Goal: Task Accomplishment & Management: Manage account settings

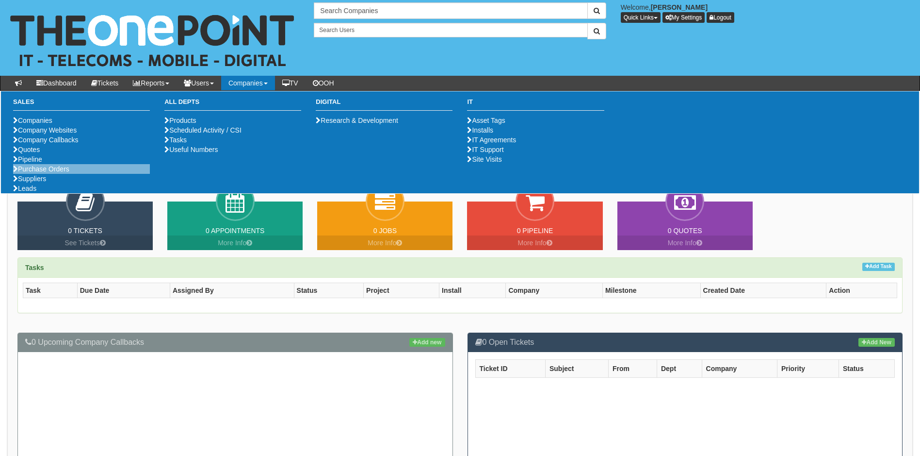
click at [78, 174] on li "Purchase Orders" at bounding box center [81, 169] width 137 height 10
click at [60, 173] on link "Purchase Orders" at bounding box center [41, 169] width 56 height 8
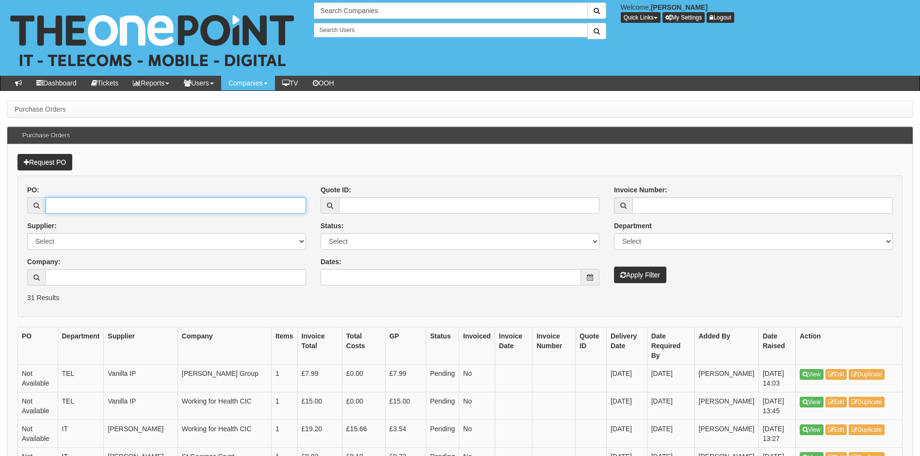
click at [129, 203] on input "PO:" at bounding box center [176, 205] width 261 height 16
type input "19306"
click at [614, 266] on button "Apply Filter" at bounding box center [640, 274] width 52 height 16
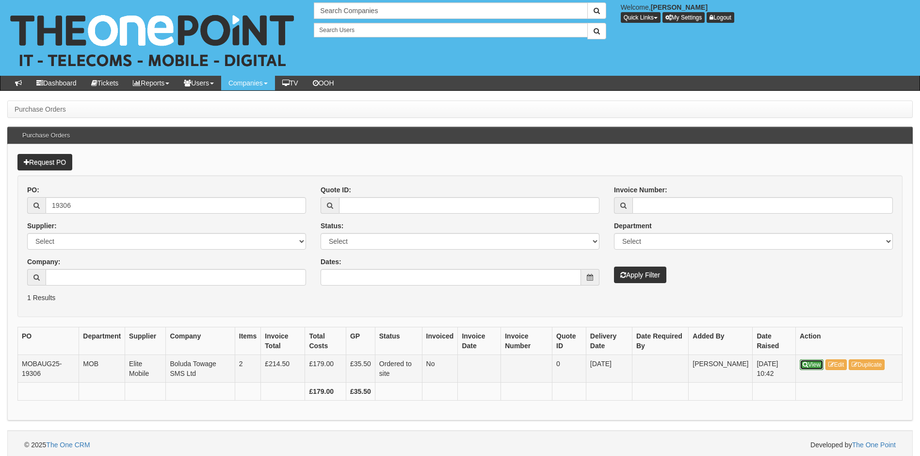
click at [819, 362] on link "View" at bounding box center [812, 364] width 24 height 11
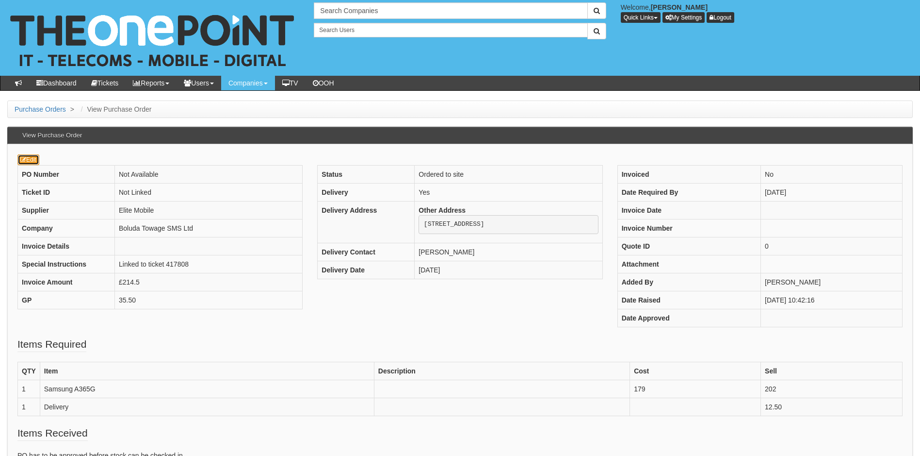
click at [33, 159] on link "Edit" at bounding box center [28, 159] width 22 height 11
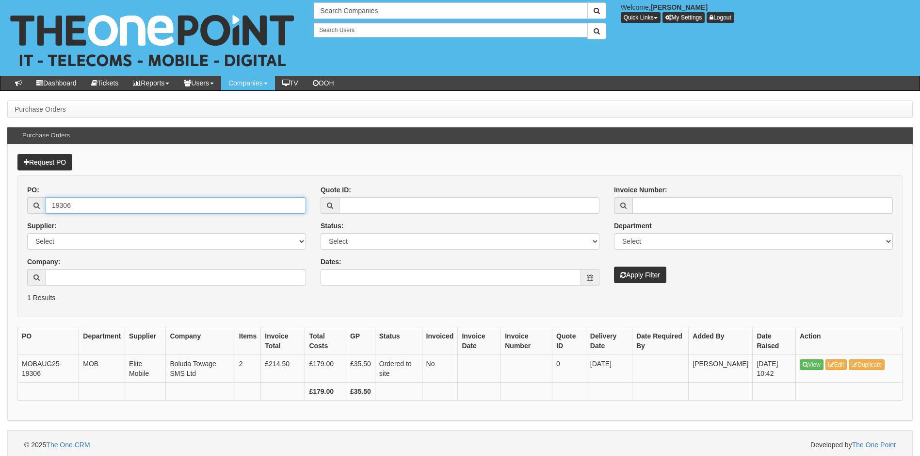
drag, startPoint x: 77, startPoint y: 207, endPoint x: 43, endPoint y: 192, distance: 37.8
click at [38, 198] on div "19306" at bounding box center [166, 205] width 279 height 16
type input "19299"
click at [614, 266] on button "Apply Filter" at bounding box center [640, 274] width 52 height 16
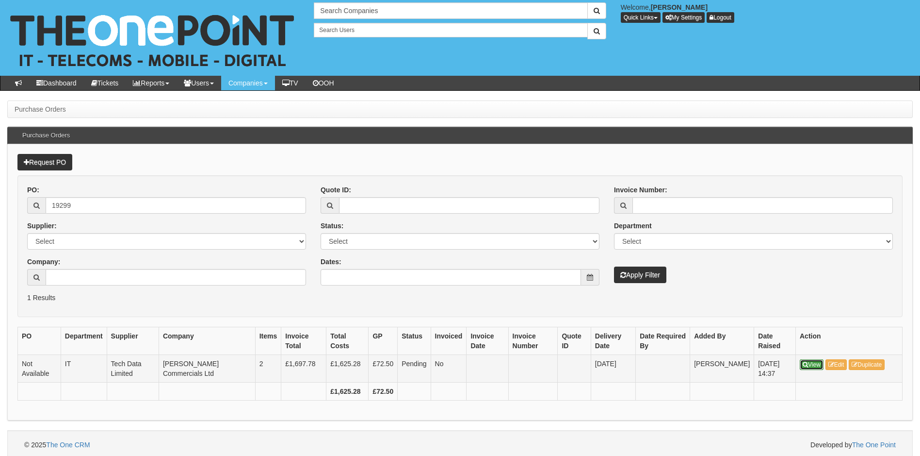
click at [814, 364] on link "View" at bounding box center [812, 364] width 24 height 11
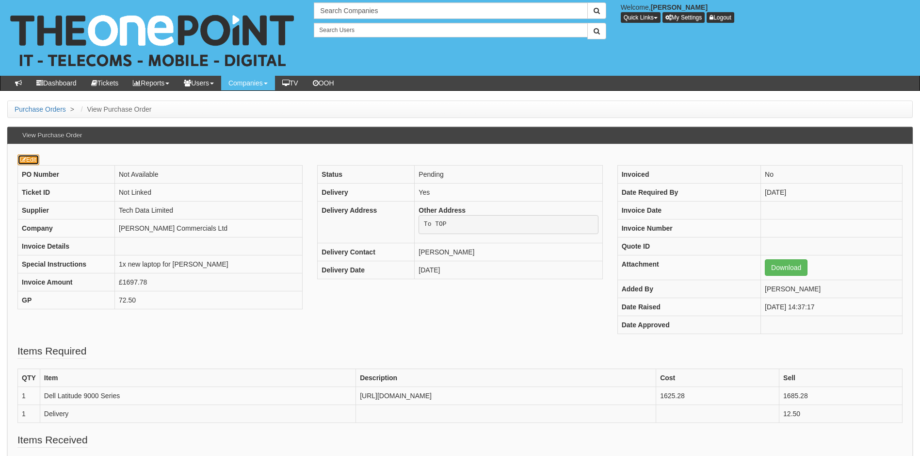
click at [26, 160] on link "Edit" at bounding box center [28, 159] width 22 height 11
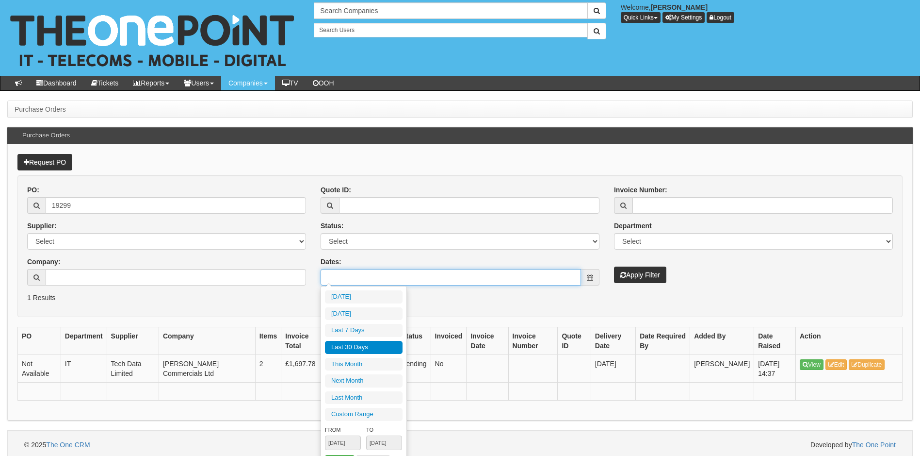
click at [399, 274] on input "Dates:" at bounding box center [451, 277] width 261 height 16
type input "[DATE]"
type input "2025-07-21"
type input "2025-08-19"
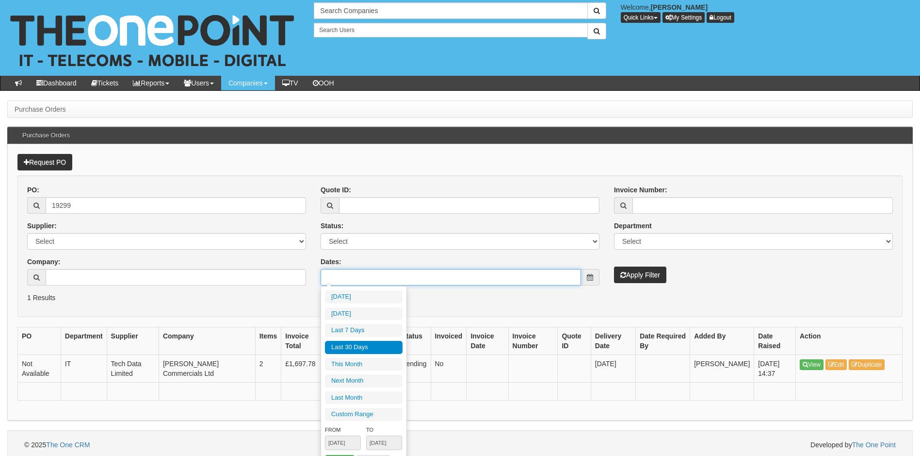
type input "2025-07-21"
click at [361, 345] on li "Last 30 Days" at bounding box center [364, 347] width 78 height 13
type input "2025-07-21 - 2025-08-19"
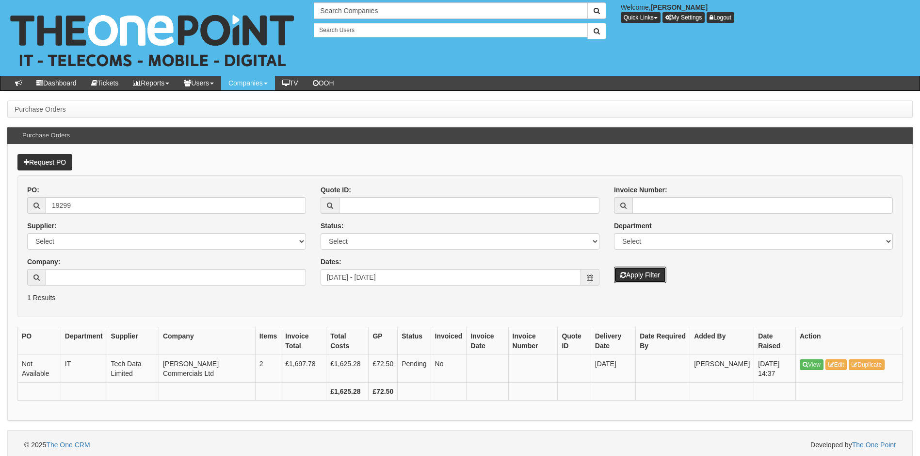
click at [630, 274] on button "Apply Filter" at bounding box center [640, 274] width 52 height 16
drag, startPoint x: 152, startPoint y: 208, endPoint x: 48, endPoint y: 221, distance: 104.6
click at [48, 221] on div "PO: 19299 Supplier: Select 123 REG.co.uk 1Password 3 4Gon AA Jones Electric Ltd…" at bounding box center [167, 239] width 294 height 108
click at [634, 276] on button "Apply Filter" at bounding box center [640, 274] width 52 height 16
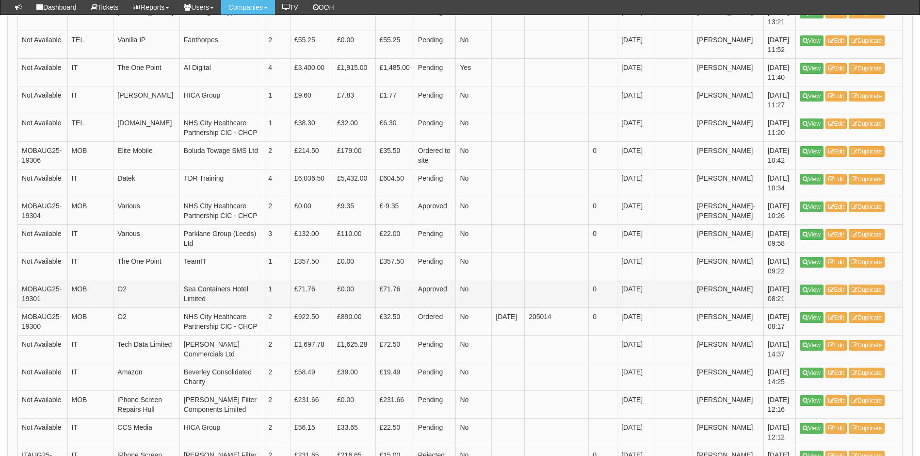
scroll to position [485, 0]
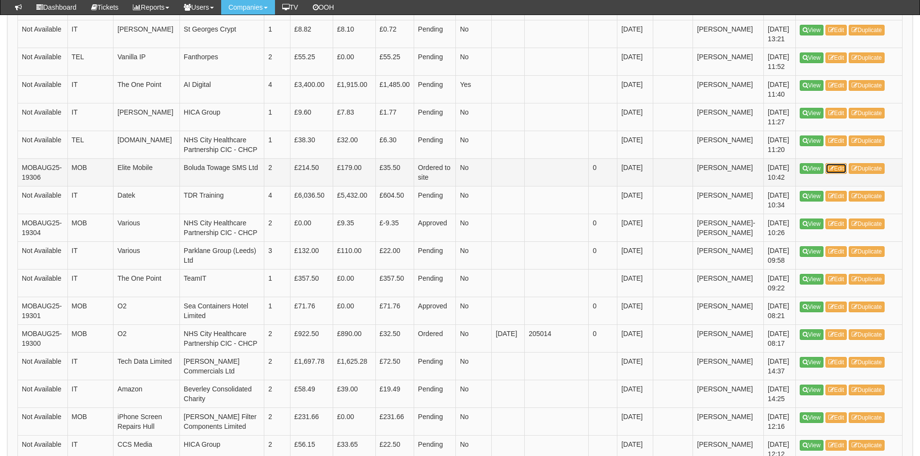
click at [844, 174] on link "Edit" at bounding box center [837, 168] width 22 height 11
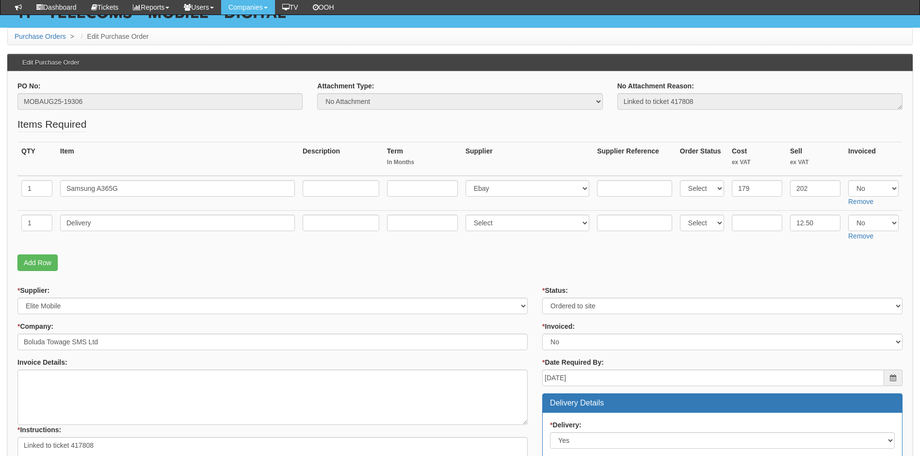
scroll to position [33, 0]
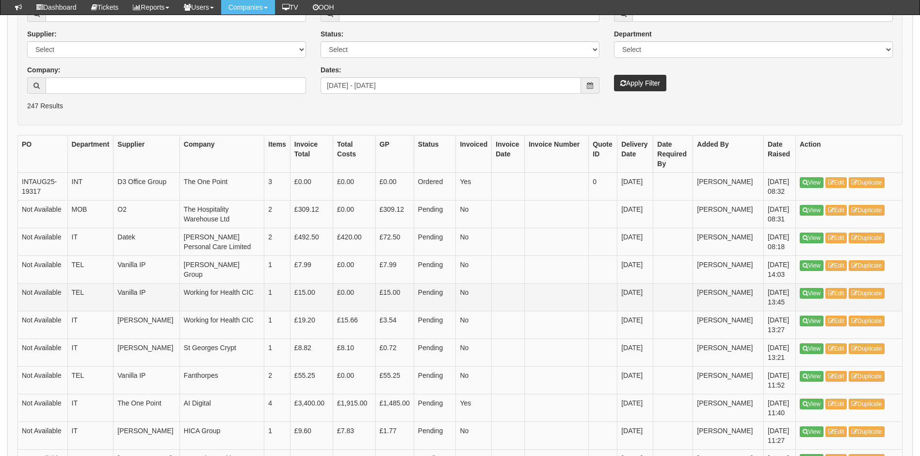
scroll to position [165, 0]
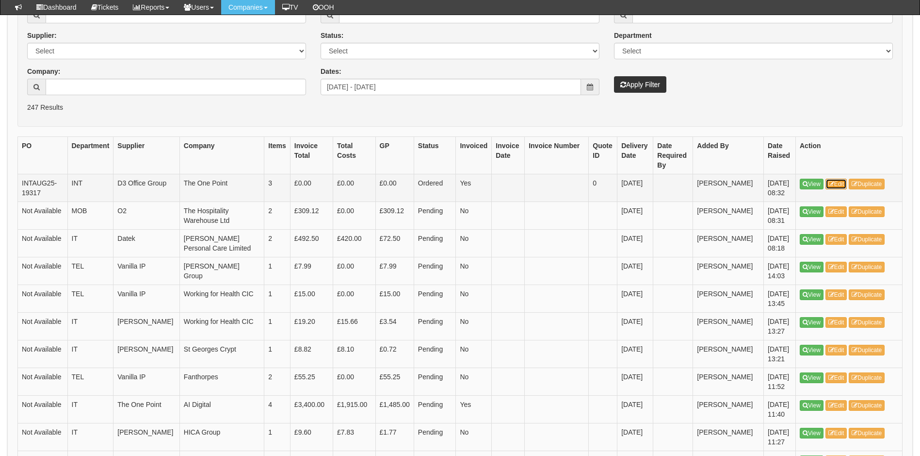
click at [842, 183] on link "Edit" at bounding box center [837, 184] width 22 height 11
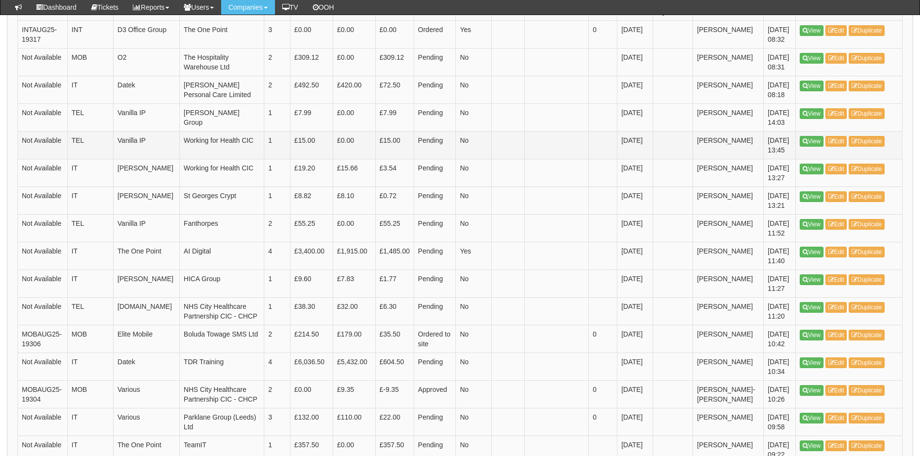
scroll to position [335, 0]
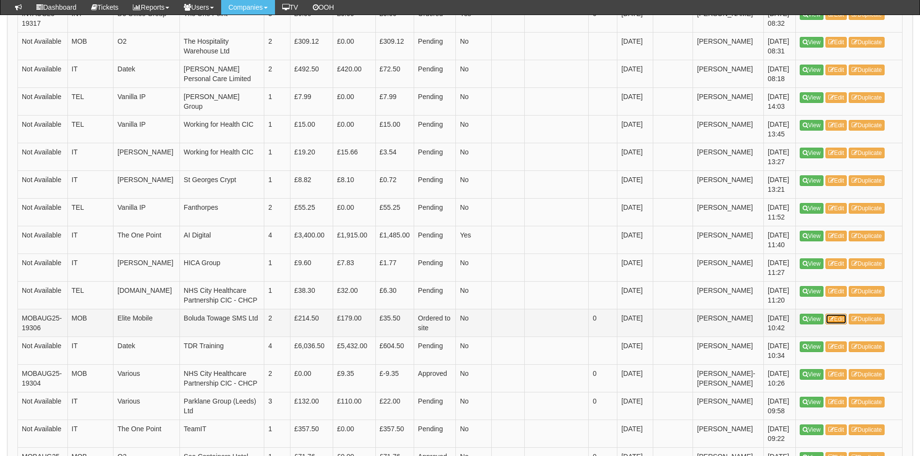
click at [838, 324] on link "Edit" at bounding box center [837, 318] width 22 height 11
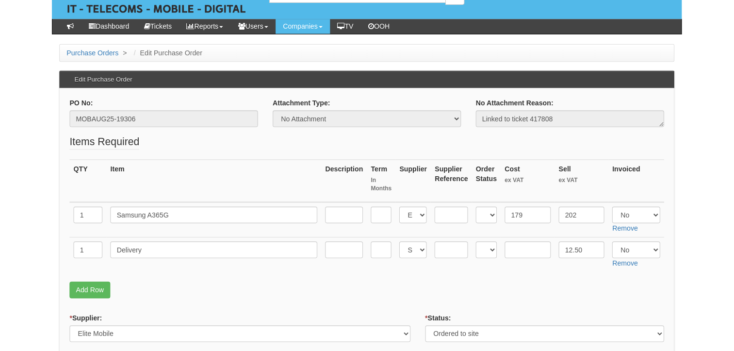
scroll to position [34, 0]
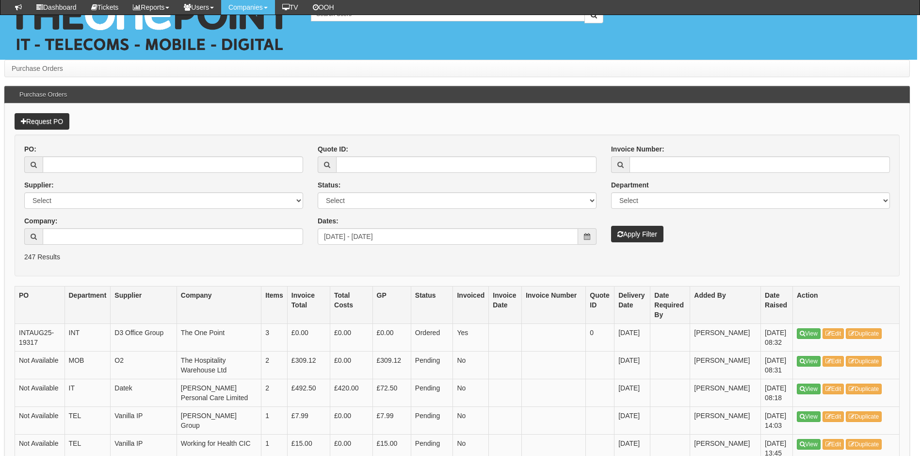
scroll to position [13, 3]
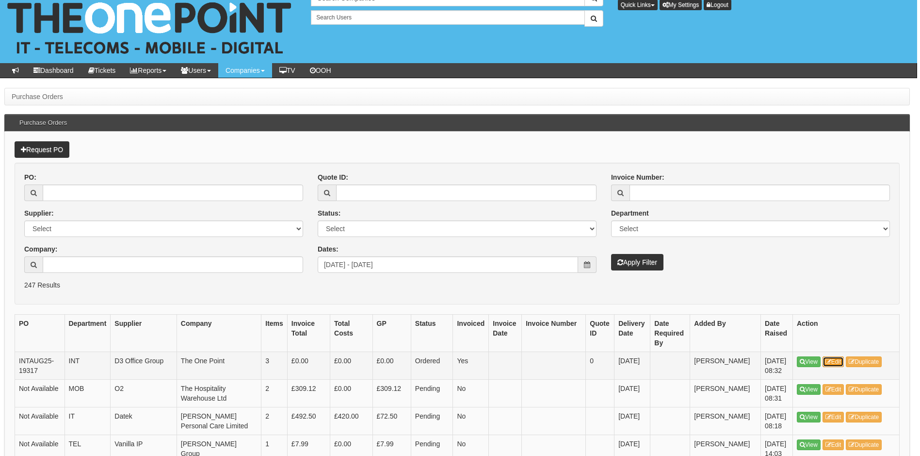
click at [734, 350] on link "Edit" at bounding box center [834, 361] width 22 height 11
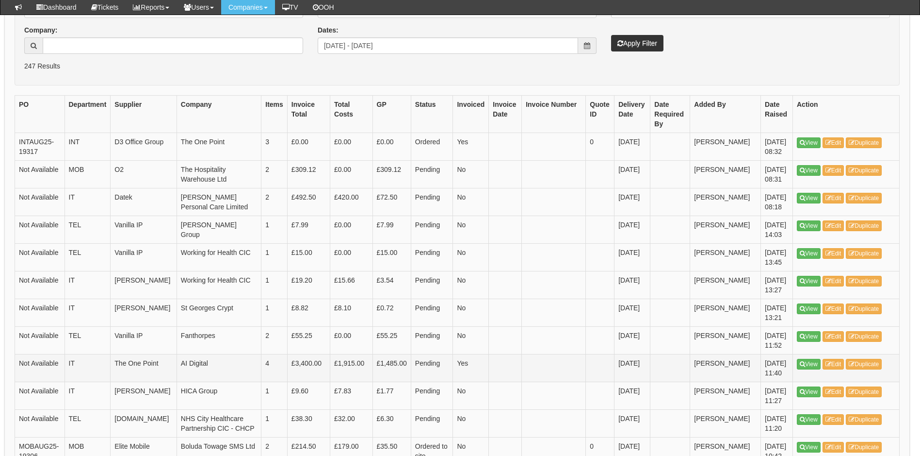
scroll to position [304, 3]
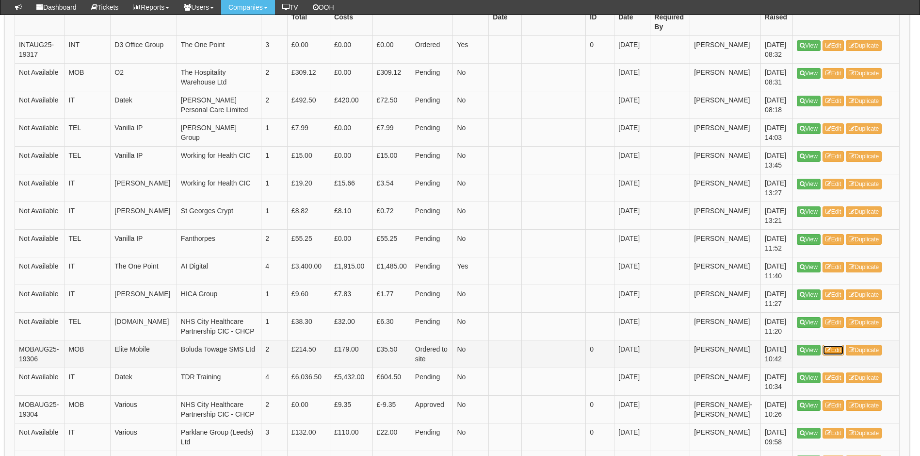
click at [834, 355] on link "Edit" at bounding box center [834, 349] width 22 height 11
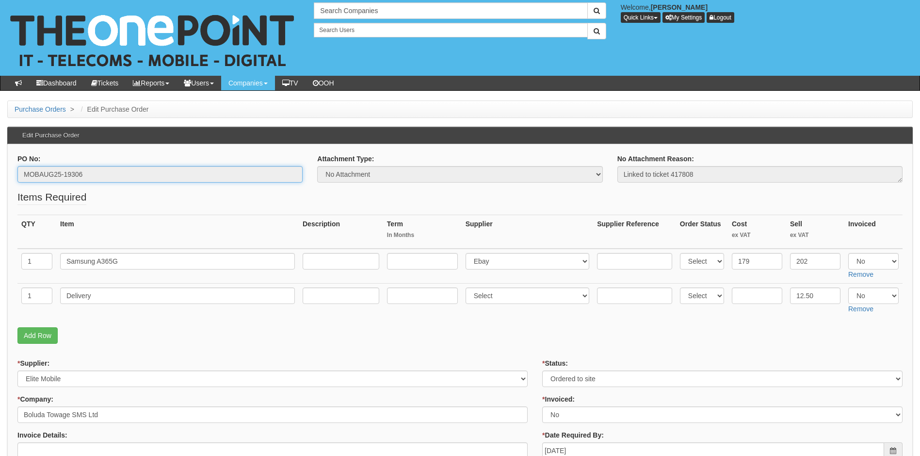
drag, startPoint x: 88, startPoint y: 176, endPoint x: 11, endPoint y: 175, distance: 77.6
click at [11, 175] on div "PO No: MOBAUG25-19306" at bounding box center [160, 172] width 300 height 36
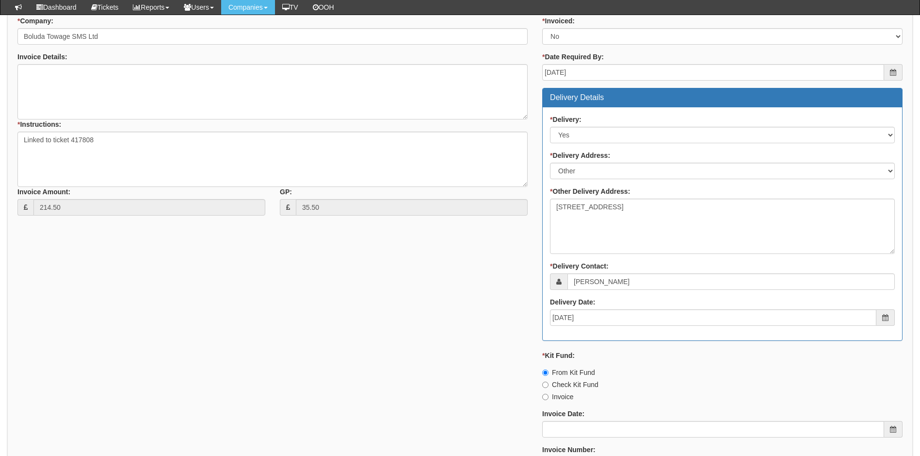
scroll to position [437, 0]
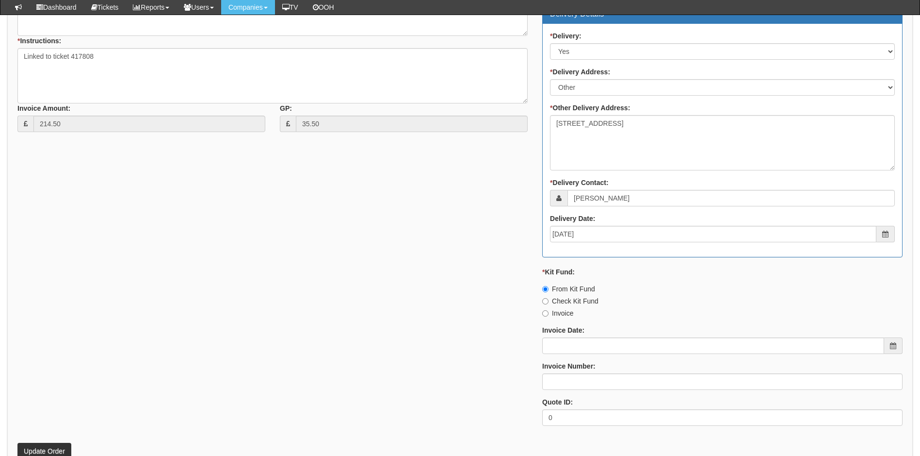
click at [594, 357] on div "* Status: Select Approved Completed Delivered Invoiced Ordered Ordered to site …" at bounding box center [722, 165] width 375 height 536
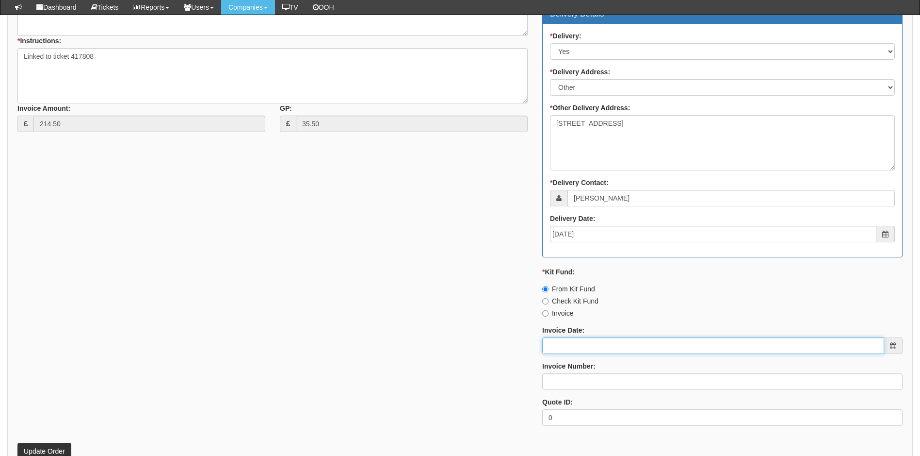
click at [596, 348] on input "Invoice Date:" at bounding box center [713, 345] width 342 height 16
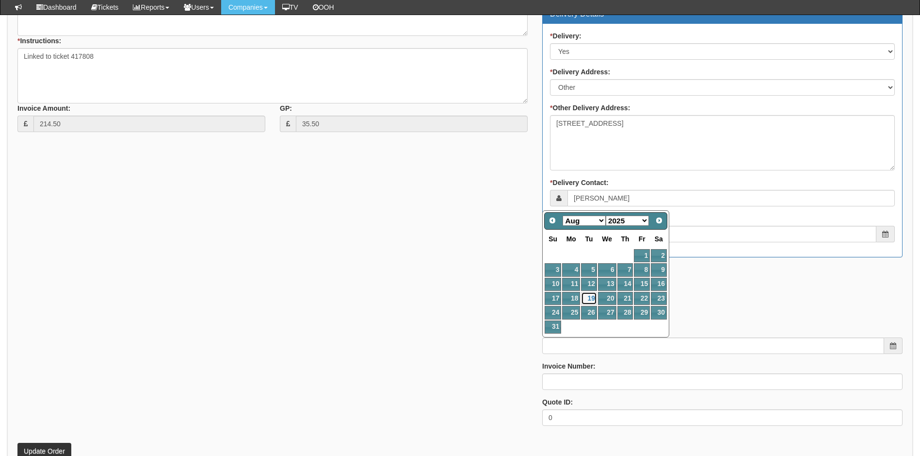
click at [591, 298] on link "19" at bounding box center [589, 298] width 16 height 13
type input "2025-08-19"
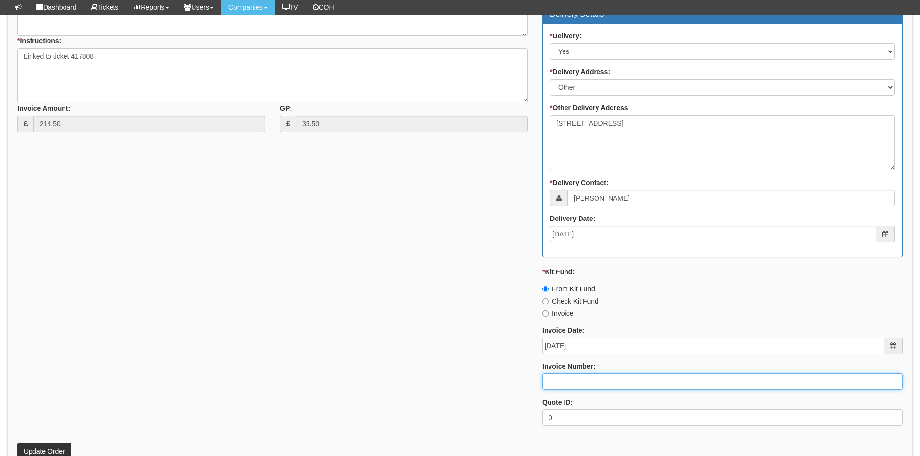
click at [587, 382] on input "Invoice Number:" at bounding box center [722, 381] width 360 height 16
type input "205082"
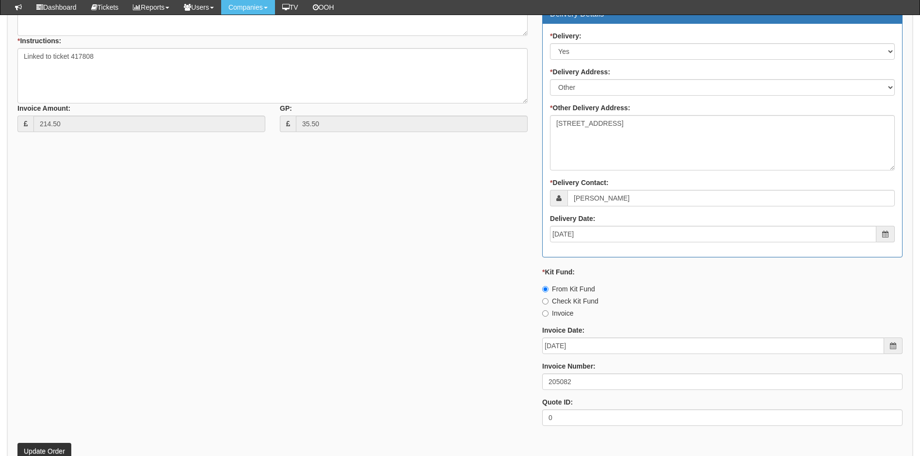
click at [510, 332] on div "* Supplier: Select 123 REG.co.uk 1Password 3 4Gon AA Jones Electric Ltd Abzorb …" at bounding box center [460, 165] width 900 height 536
click at [53, 447] on button "Update Order" at bounding box center [44, 450] width 54 height 16
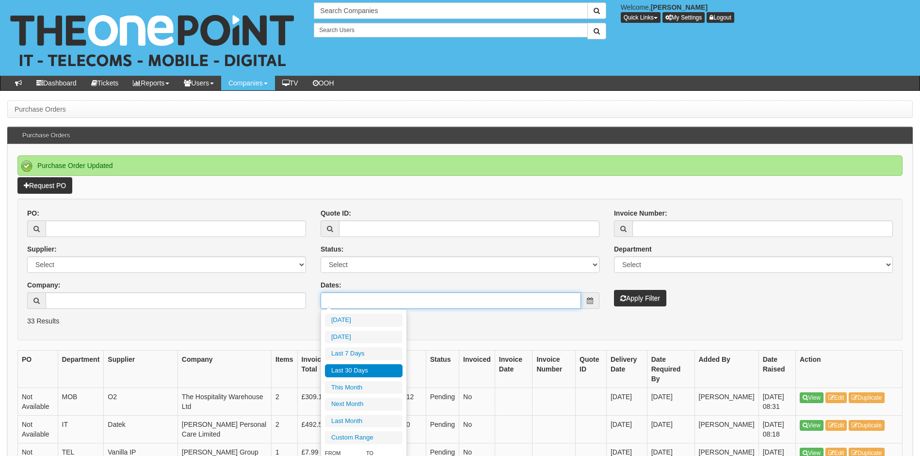
click at [433, 307] on input "Dates:" at bounding box center [451, 300] width 261 height 16
type input "2025-08-18"
type input "[DATE]"
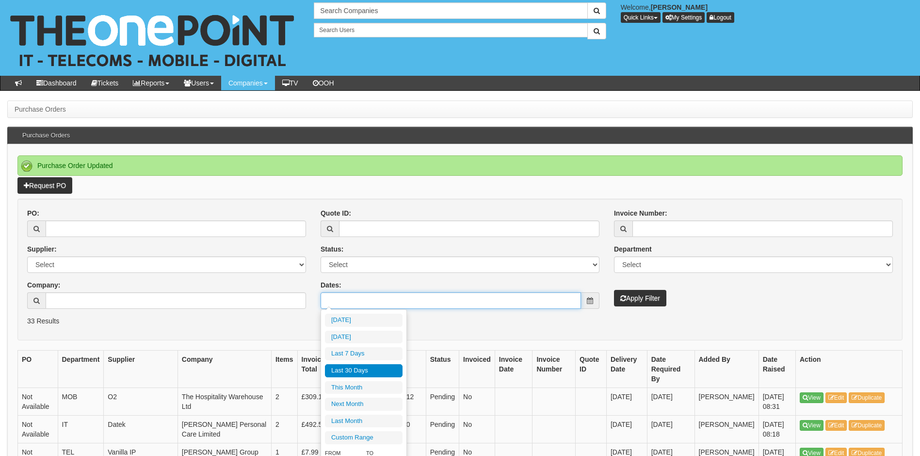
type input "[DATE]"
click at [355, 368] on li "Last 30 Days" at bounding box center [364, 370] width 78 height 13
type input "2025-07-21 - 2025-08-19"
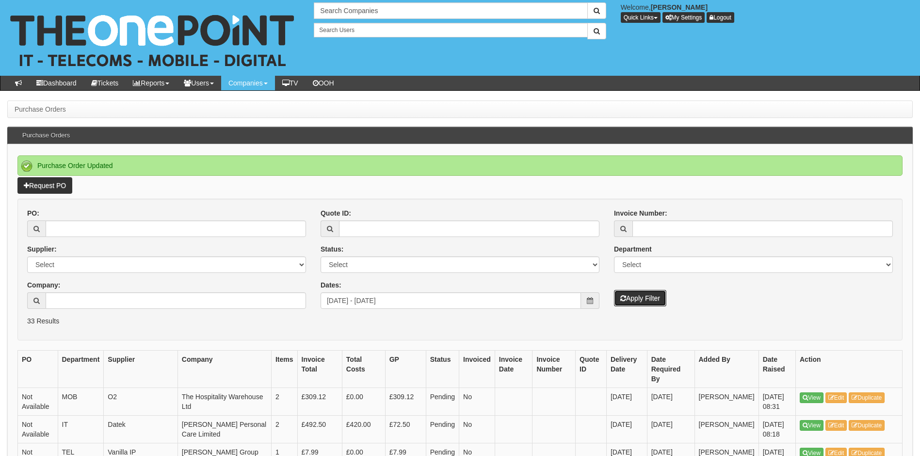
click at [633, 298] on button "Apply Filter" at bounding box center [640, 298] width 52 height 16
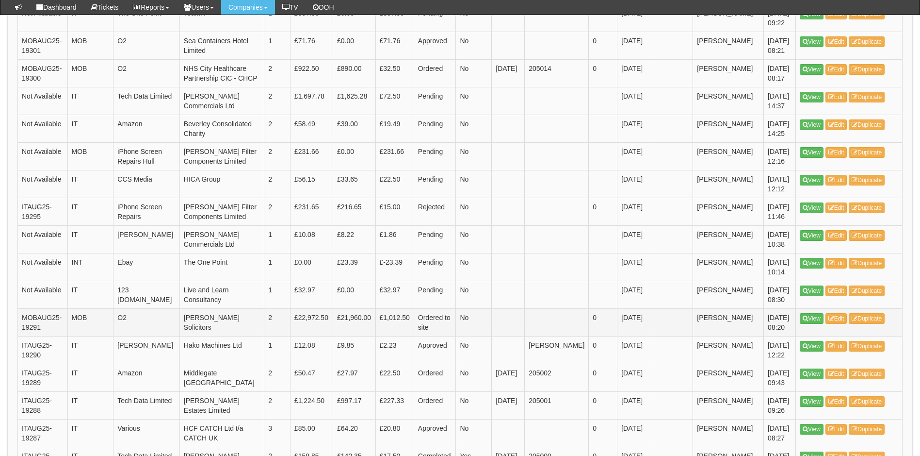
scroll to position [631, 0]
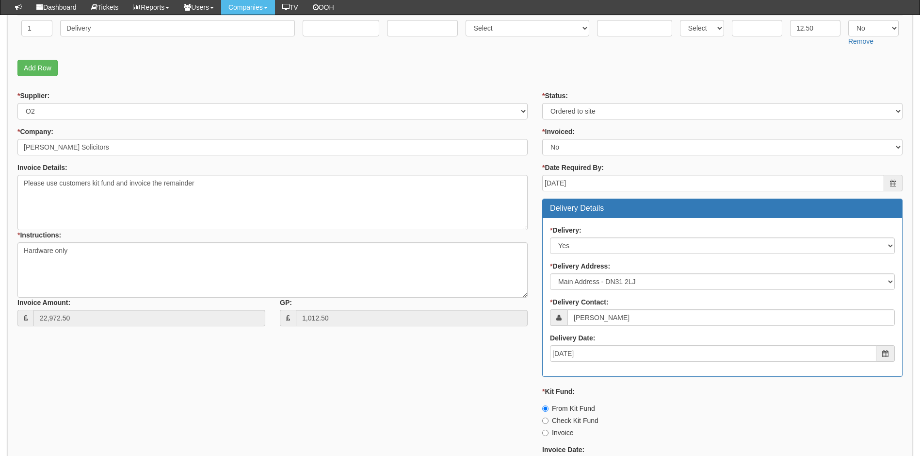
scroll to position [97, 0]
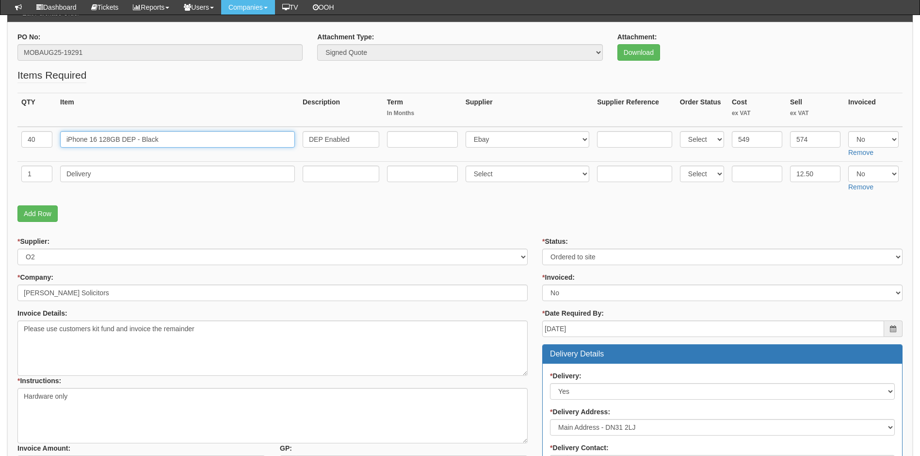
drag, startPoint x: 165, startPoint y: 141, endPoint x: 56, endPoint y: 150, distance: 109.6
click at [56, 150] on tr "40 iPhone 16 128GB DEP - Black DEP Enabled Select 123 REG.co.uk 1Password 3 4Go…" at bounding box center [459, 144] width 885 height 35
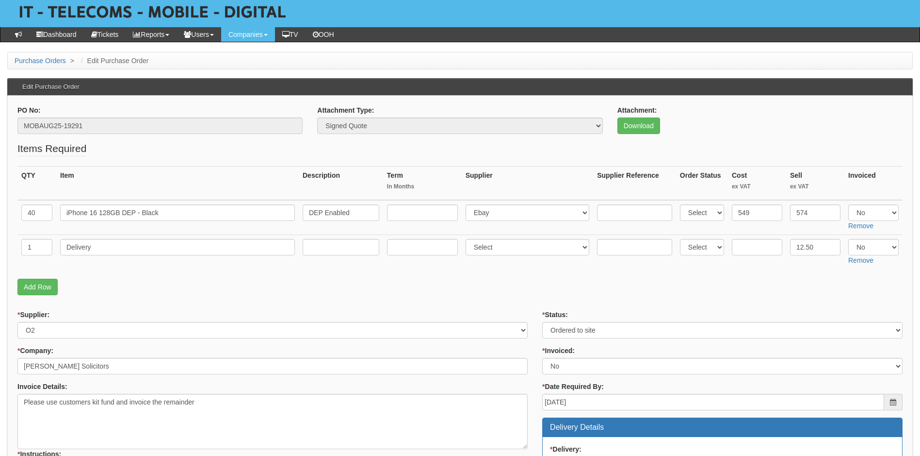
scroll to position [0, 0]
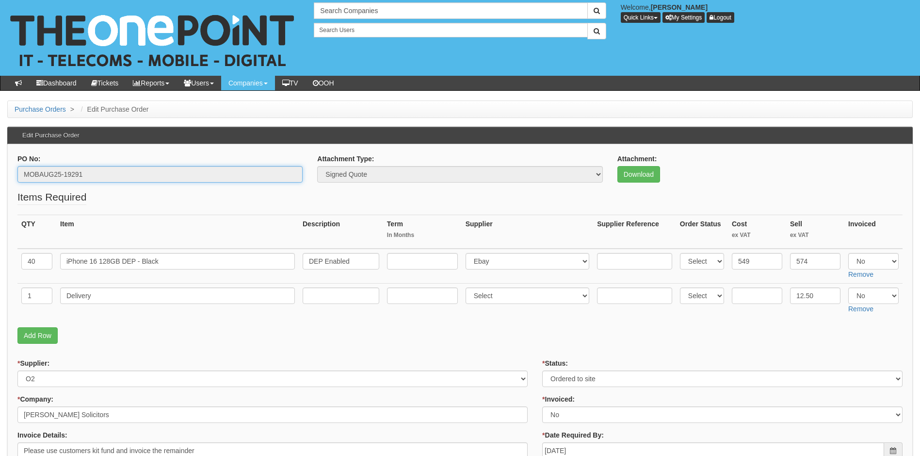
drag, startPoint x: 84, startPoint y: 176, endPoint x: 9, endPoint y: 183, distance: 75.5
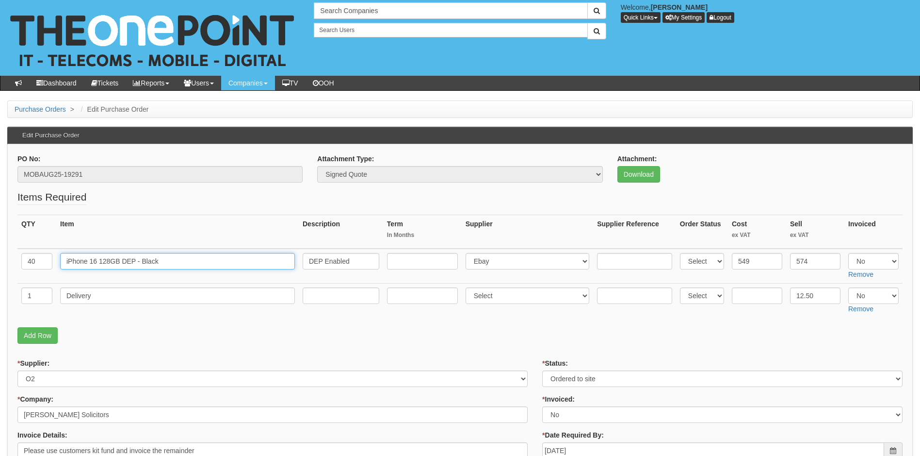
drag, startPoint x: 165, startPoint y: 261, endPoint x: 58, endPoint y: 269, distance: 107.6
click at [58, 269] on td "iPhone 16 128GB DEP - Black" at bounding box center [177, 265] width 243 height 35
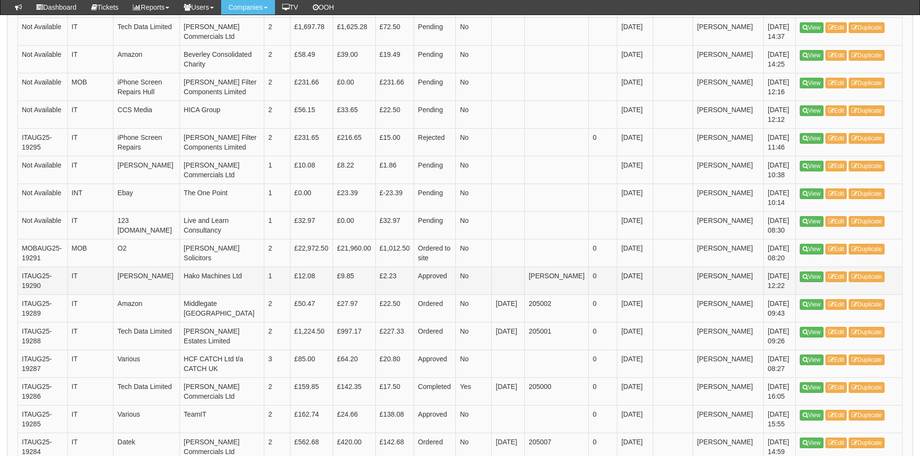
scroll to position [825, 0]
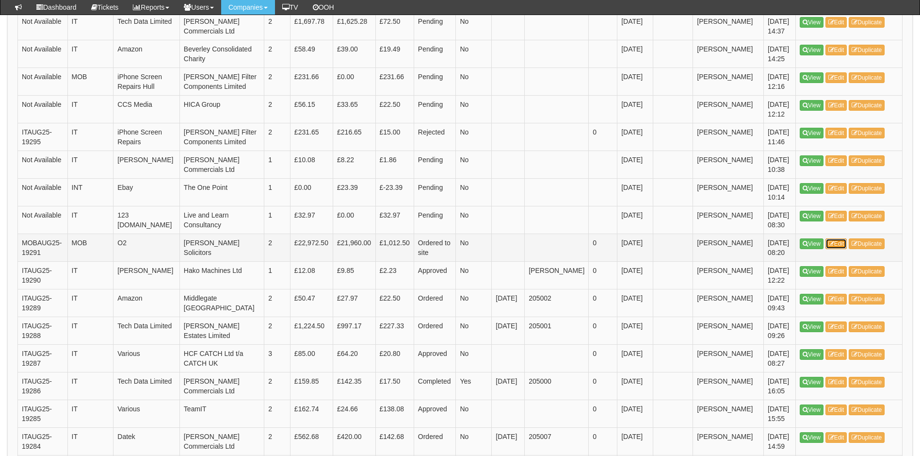
click at [842, 249] on link "Edit" at bounding box center [837, 243] width 22 height 11
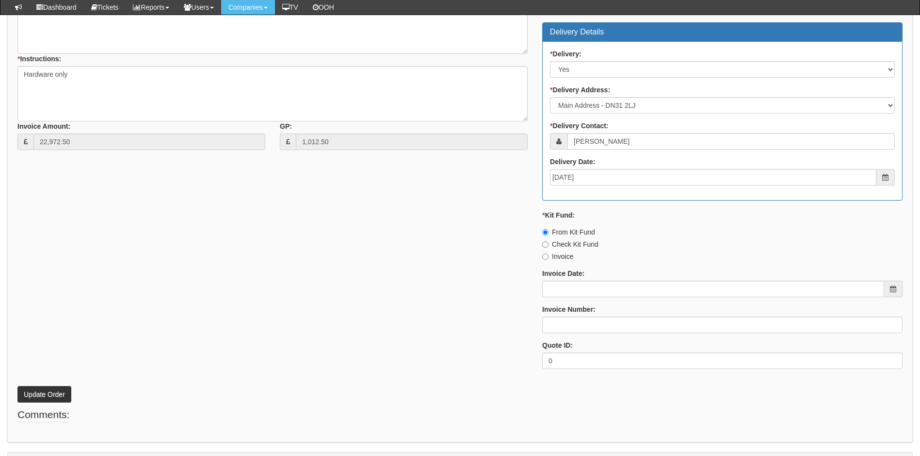
scroll to position [444, 0]
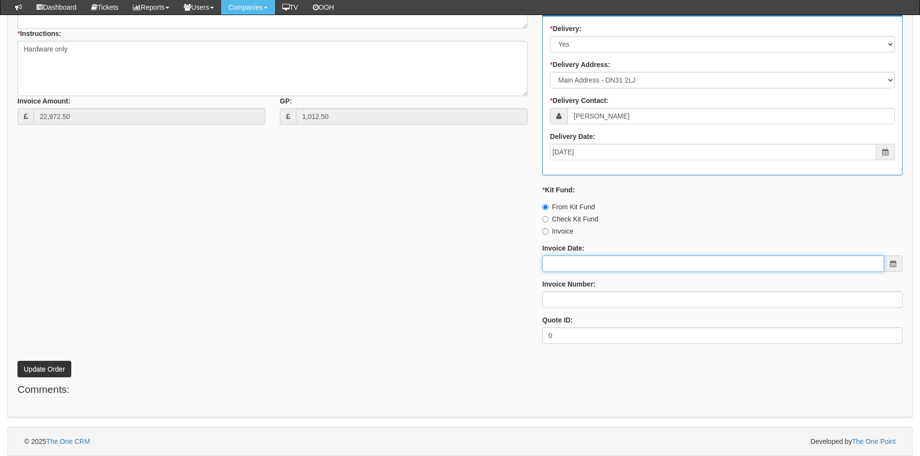
click at [623, 261] on input "Invoice Date:" at bounding box center [713, 263] width 342 height 16
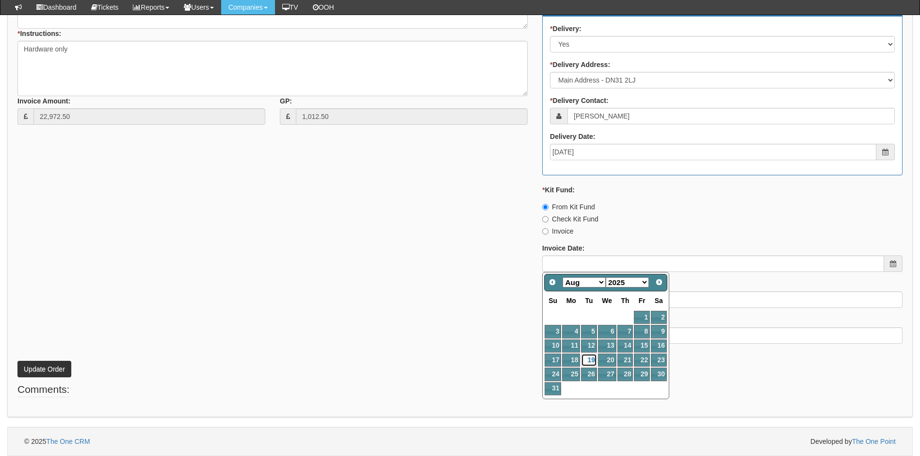
click at [592, 359] on link "19" at bounding box center [589, 359] width 16 height 13
type input "2025-08-19"
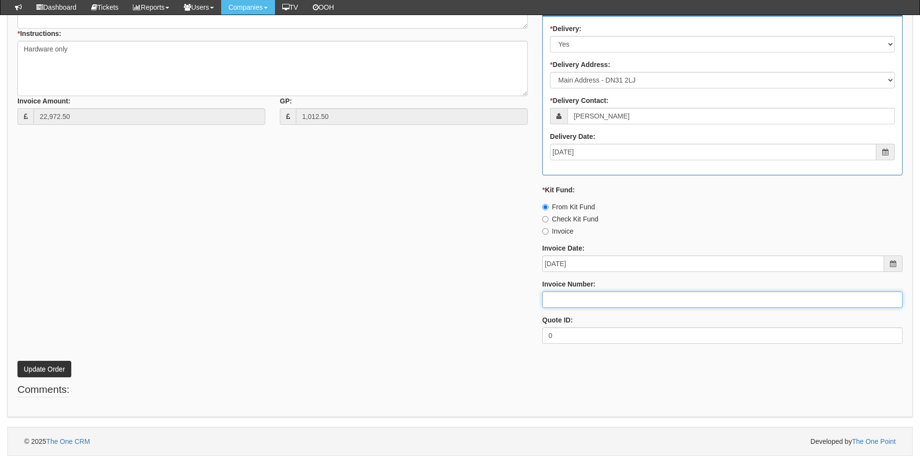
click at [581, 302] on input "Invoice Number:" at bounding box center [722, 299] width 360 height 16
type input "205084"
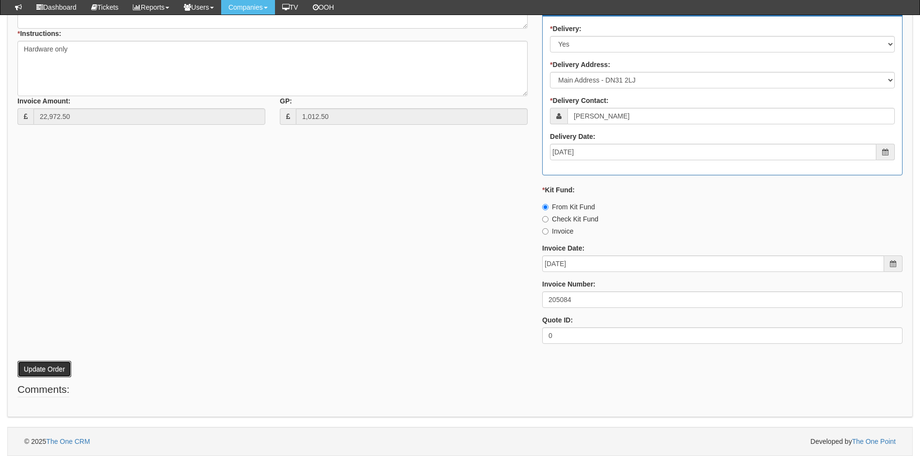
click at [62, 366] on button "Update Order" at bounding box center [44, 368] width 54 height 16
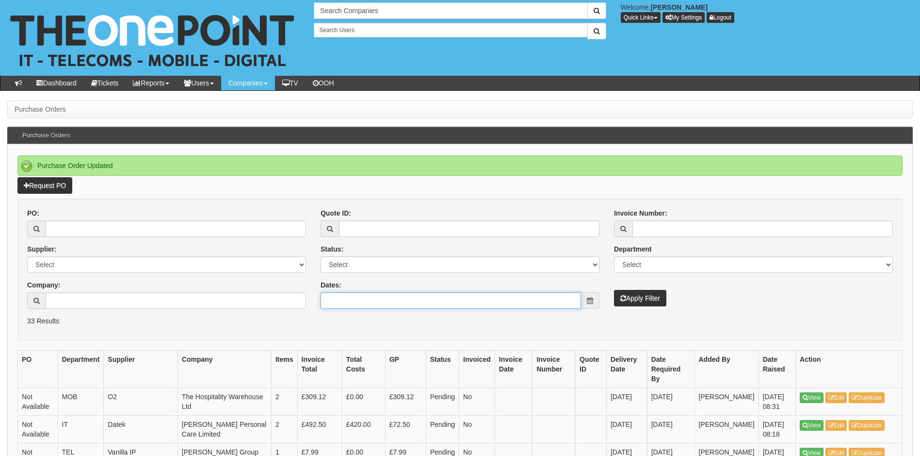
click at [527, 300] on input "Dates:" at bounding box center [451, 300] width 261 height 16
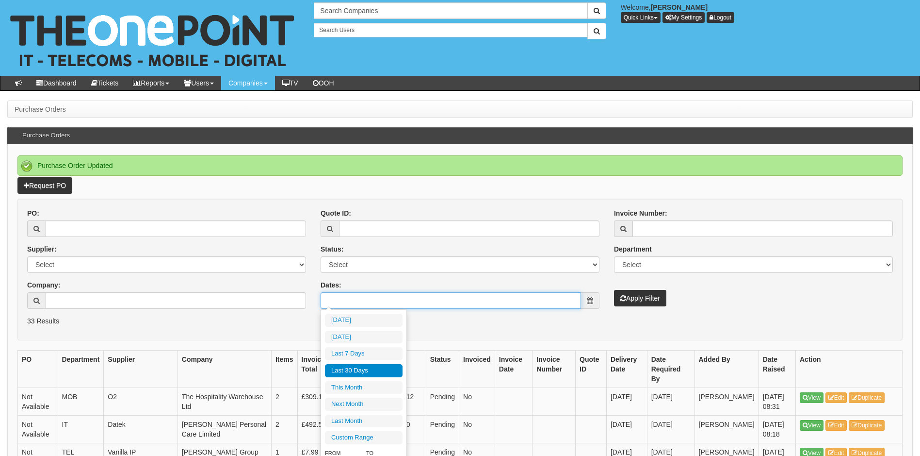
type input "[DATE]"
click at [362, 368] on li "Last 30 Days" at bounding box center [364, 370] width 78 height 13
type input "[DATE] - [DATE]"
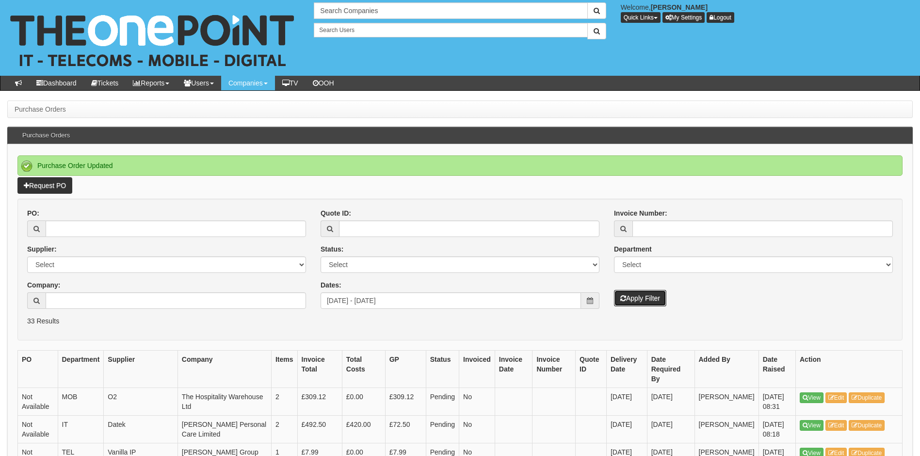
click at [632, 299] on button "Apply Filter" at bounding box center [640, 298] width 52 height 16
